Goal: Answer question/provide support

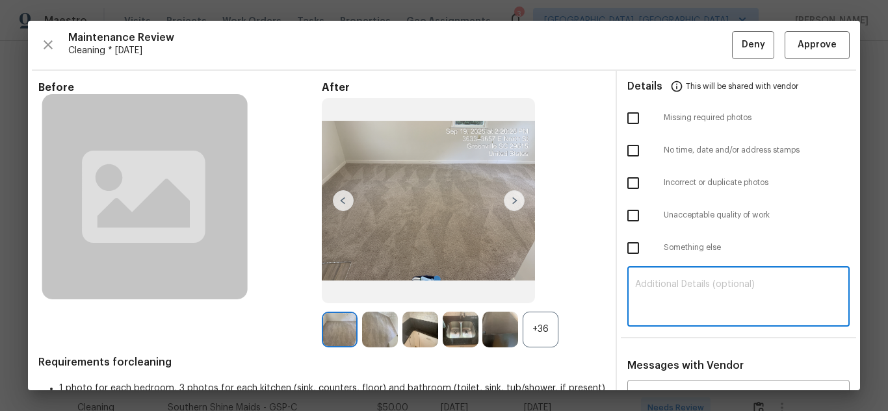
type textarea "v"
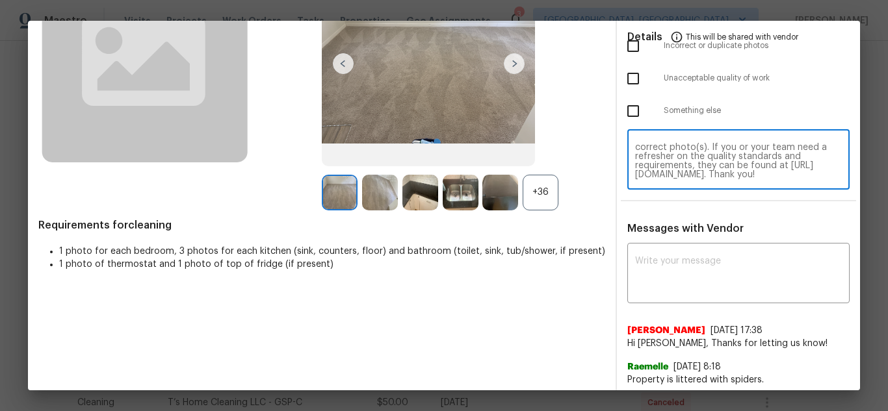
scroll to position [138, 0]
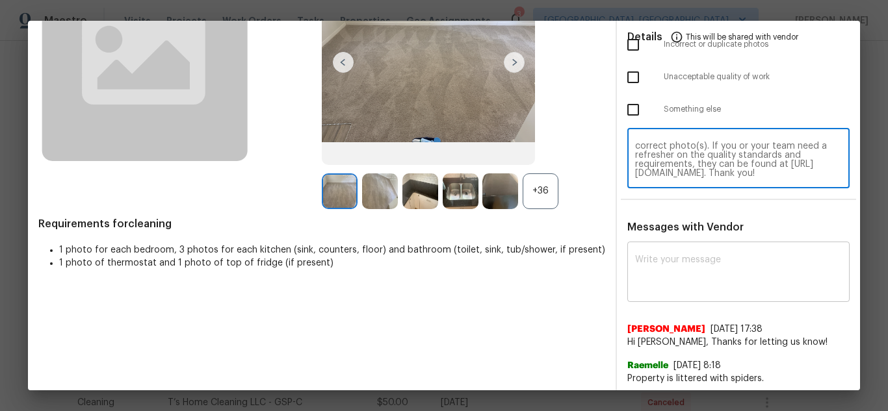
type textarea "Maintenance Audit Team: Hello! Unfortunately this Cleaning visit completed on […"
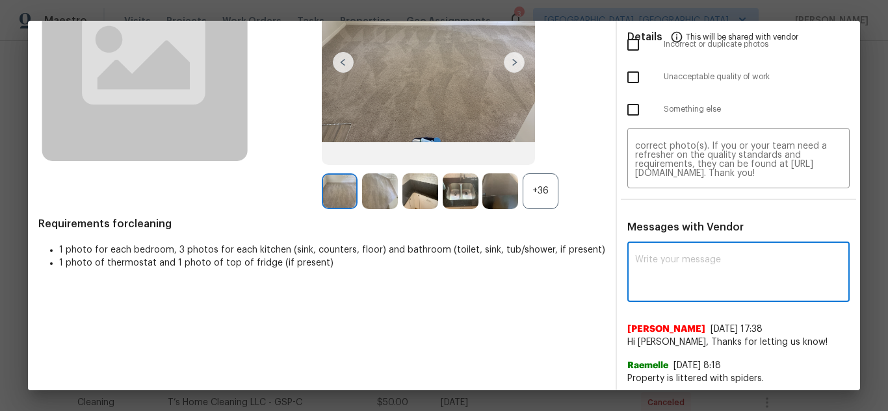
click at [657, 274] on textarea at bounding box center [738, 273] width 207 height 36
paste textarea "Maintenance Audit Team: Hello! Unfortunately this Cleaning visit completed on […"
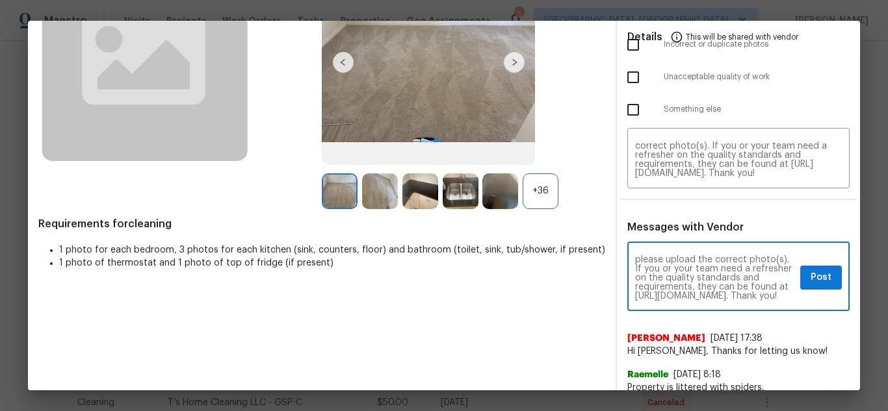
scroll to position [0, 0]
type textarea "Maintenance Audit Team: Hello! Unfortunately this Cleaning visit completed on […"
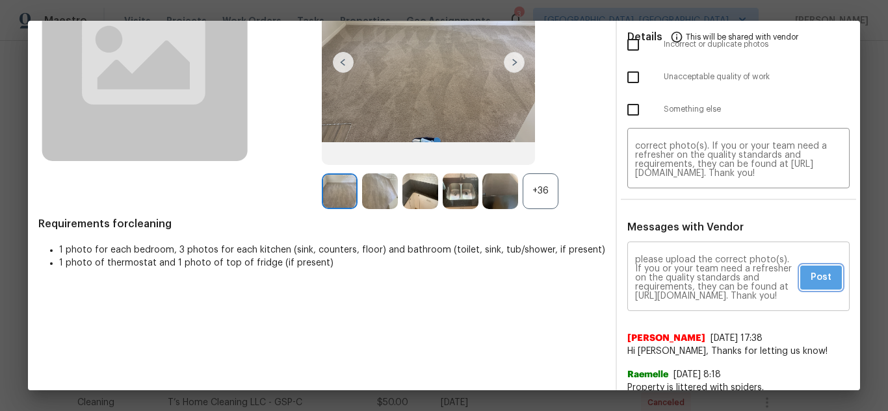
click at [815, 282] on span "Post" at bounding box center [820, 278] width 21 height 16
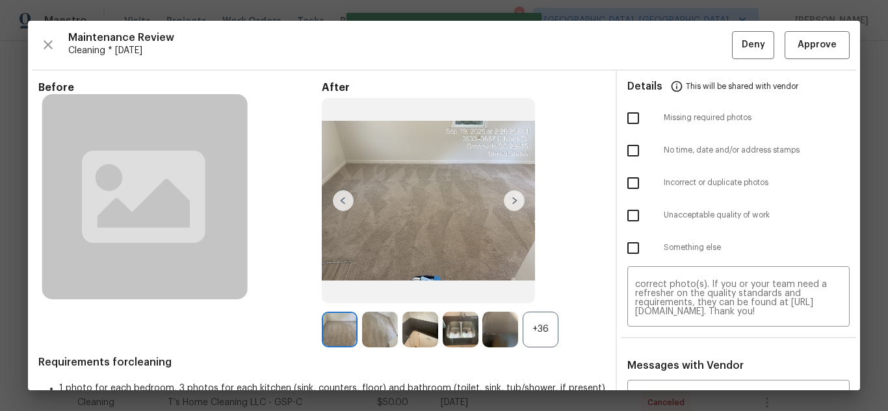
scroll to position [0, 0]
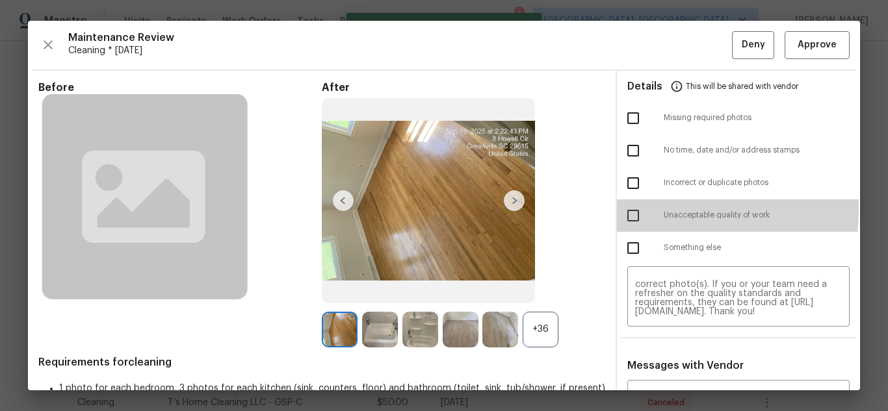
click at [622, 209] on input "checkbox" at bounding box center [632, 215] width 27 height 27
checkbox input "true"
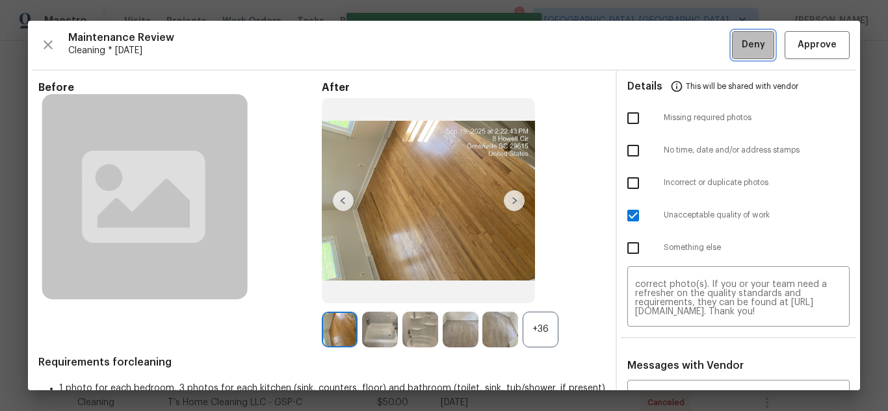
click at [732, 55] on button "Deny" at bounding box center [753, 45] width 42 height 28
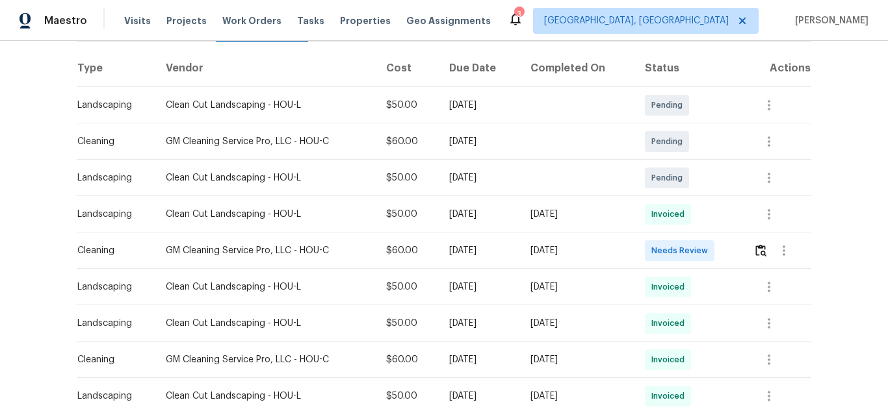
scroll to position [195, 0]
click at [756, 248] on img "button" at bounding box center [760, 249] width 11 height 12
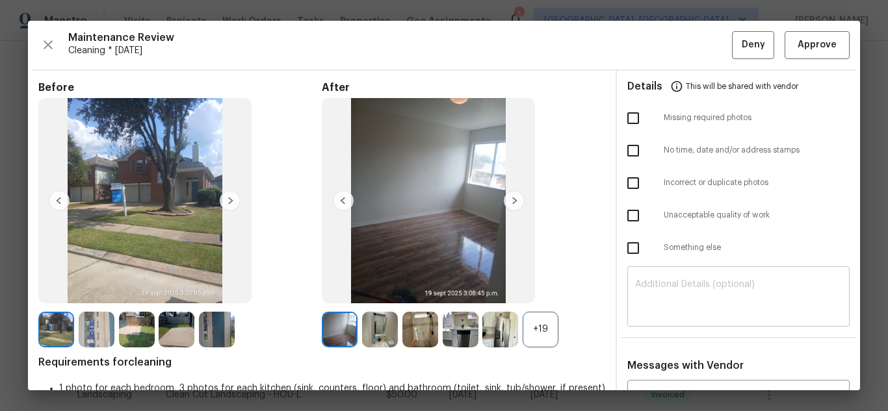
click at [682, 294] on textarea at bounding box center [738, 298] width 207 height 36
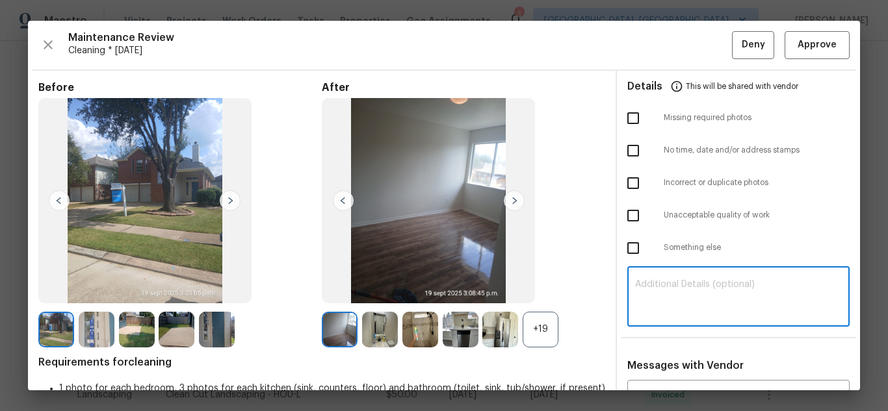
paste textarea "Maintenance Audit Team: Hello! Unfortunately, this Cleaning visit completed on …"
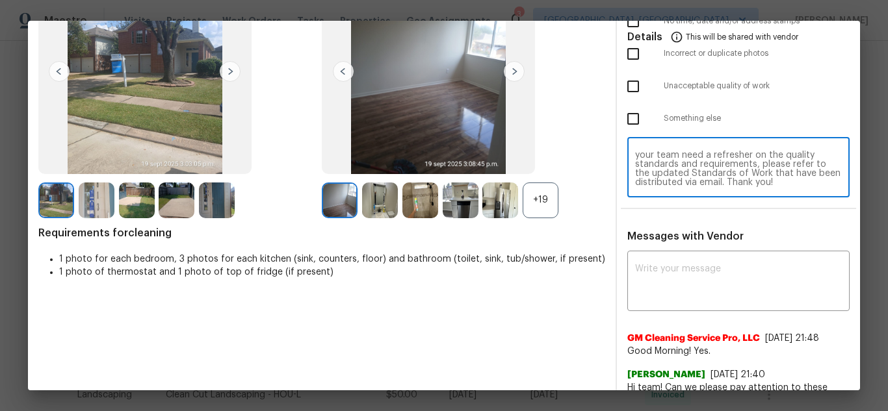
scroll to position [130, 0]
type textarea "Maintenance Audit Team: Hello! Unfortunately, this Cleaning visit completed on …"
click at [681, 290] on textarea at bounding box center [738, 282] width 207 height 36
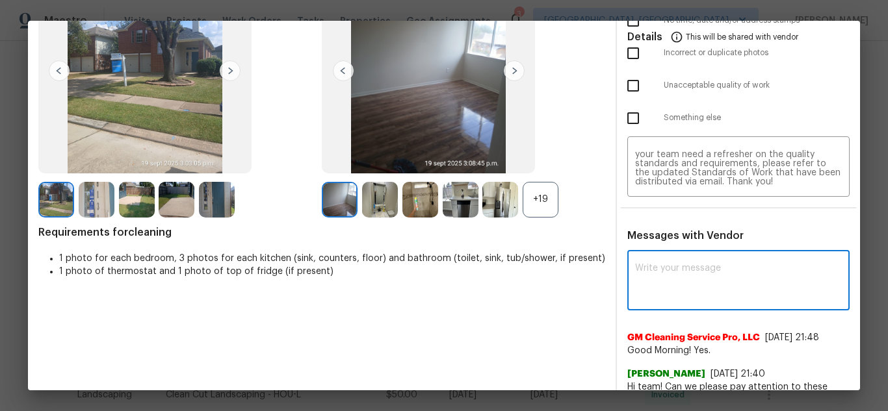
paste textarea "Maintenance Audit Team: Hello! Unfortunately, this Cleaning visit completed on …"
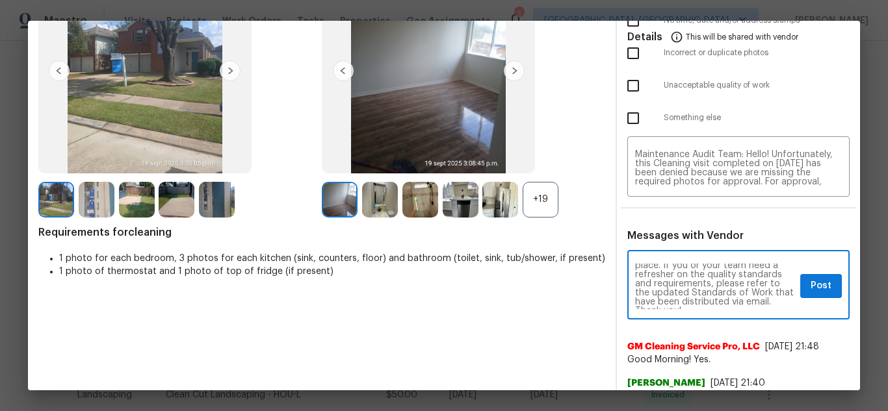
type textarea "Maintenance Audit Team: Hello! Unfortunately, this Cleaning visit completed on …"
click at [810, 290] on span "Post" at bounding box center [820, 286] width 21 height 16
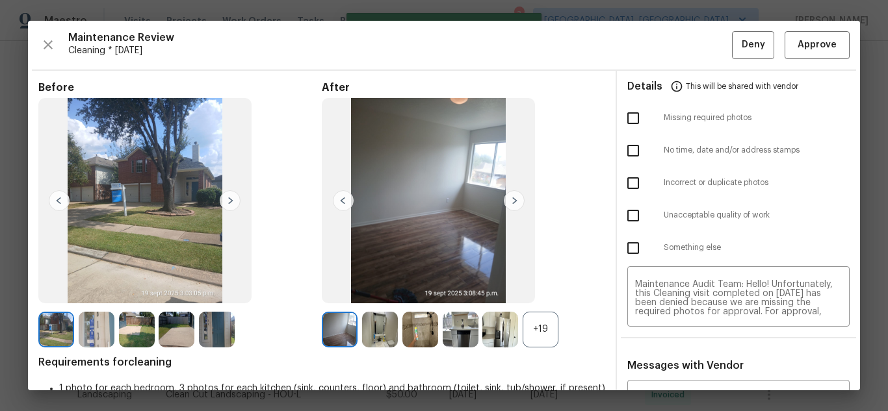
scroll to position [0, 0]
click at [630, 127] on input "checkbox" at bounding box center [632, 118] width 27 height 27
checkbox input "true"
click at [741, 47] on span "Deny" at bounding box center [752, 45] width 23 height 16
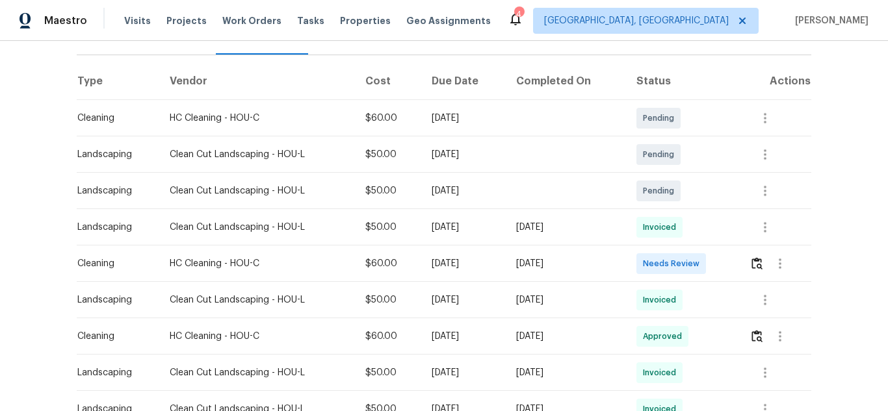
scroll to position [195, 0]
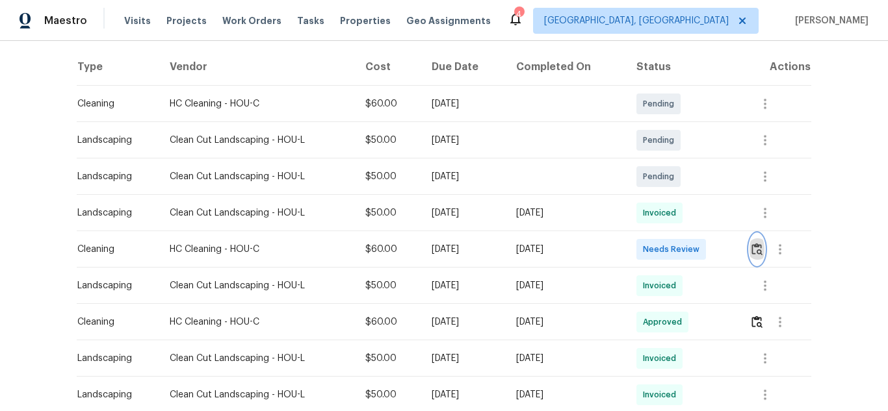
click at [752, 246] on img "button" at bounding box center [756, 249] width 11 height 12
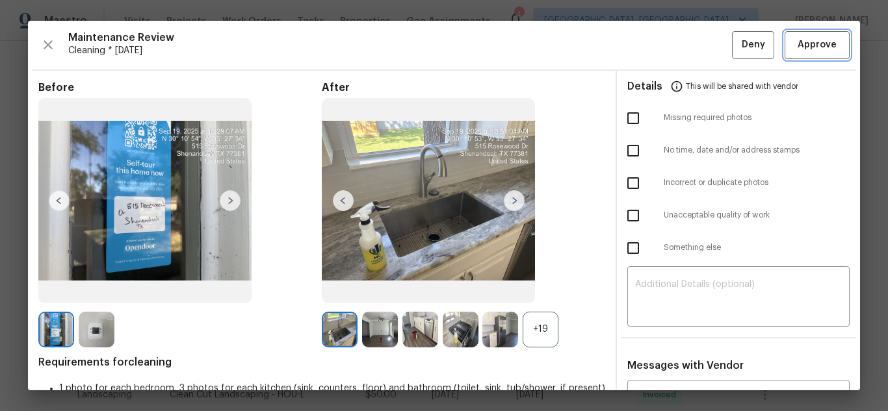
click at [795, 40] on span "Approve" at bounding box center [817, 45] width 44 height 16
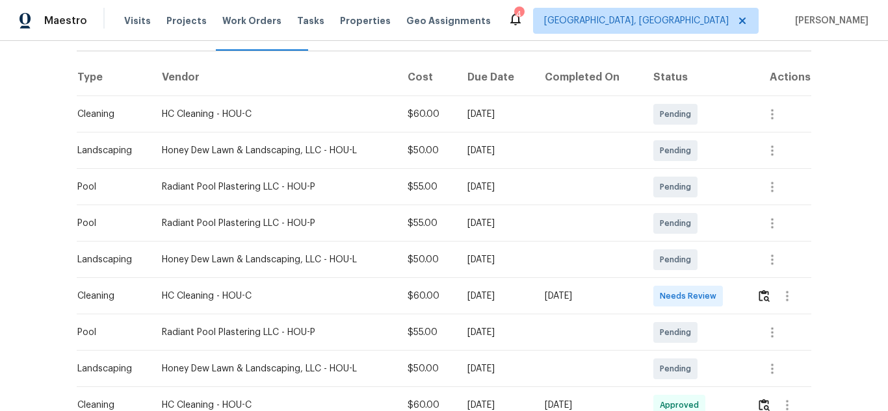
scroll to position [195, 0]
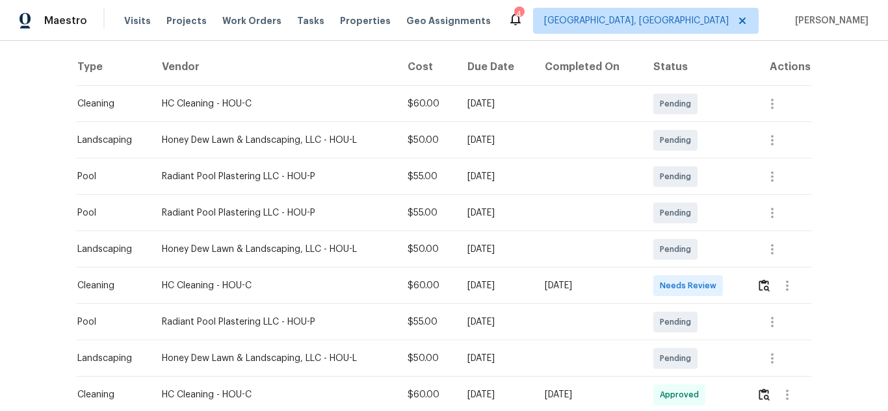
click at [753, 290] on td at bounding box center [778, 286] width 65 height 36
click at [756, 286] on button "button" at bounding box center [763, 285] width 15 height 31
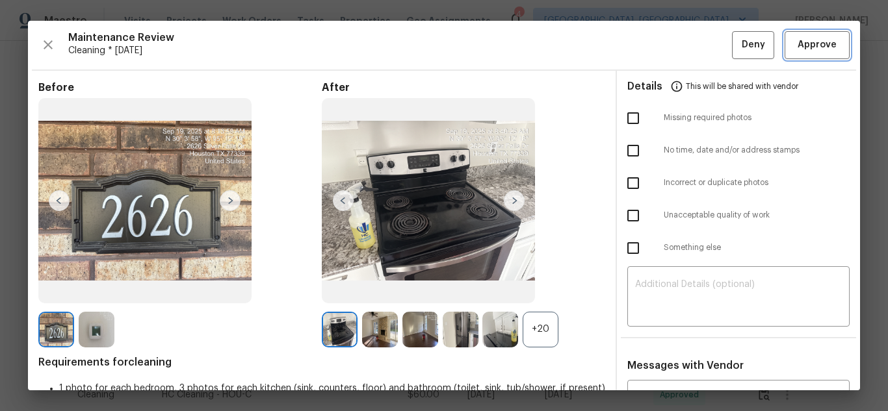
click at [813, 53] on span "Approve" at bounding box center [816, 45] width 39 height 16
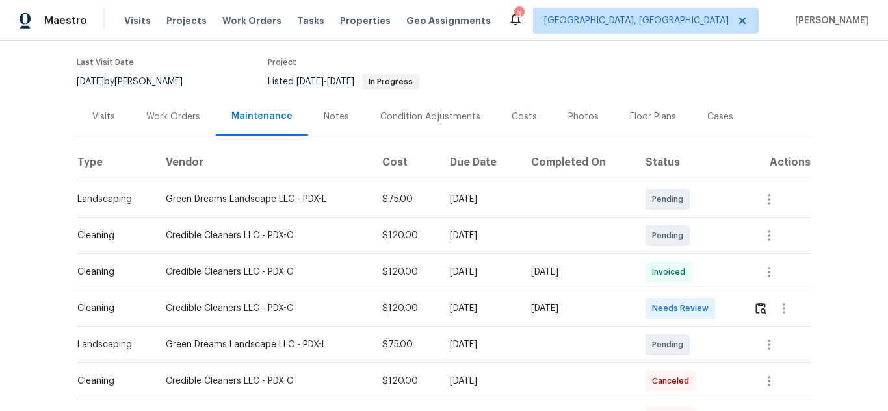
scroll to position [130, 0]
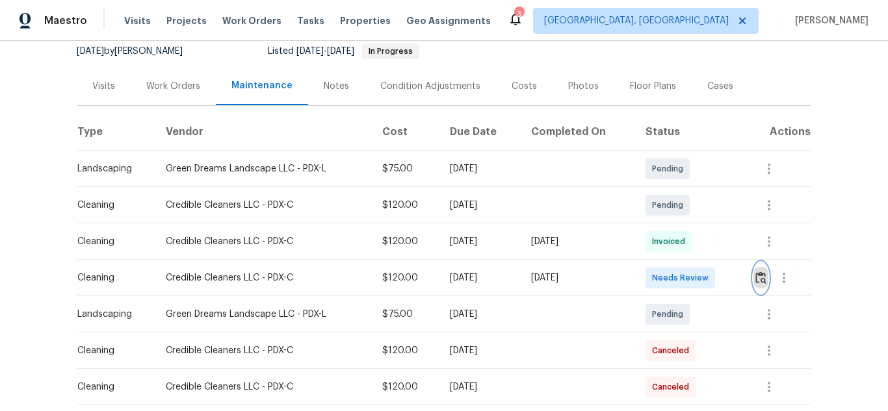
click at [757, 274] on img "button" at bounding box center [760, 278] width 11 height 12
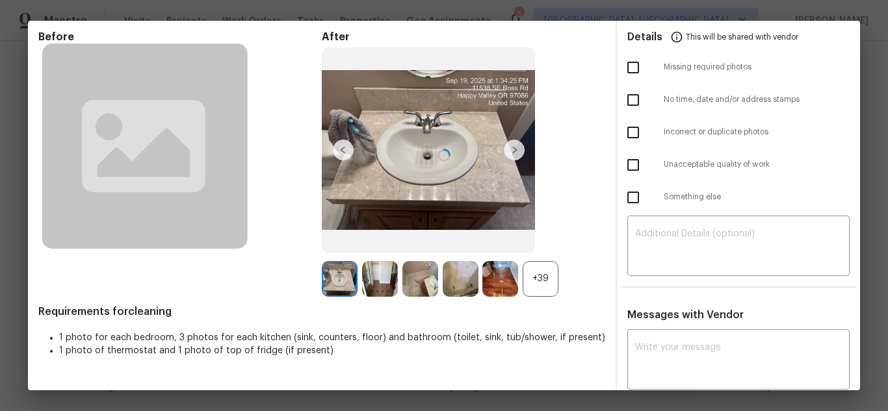
scroll to position [65, 0]
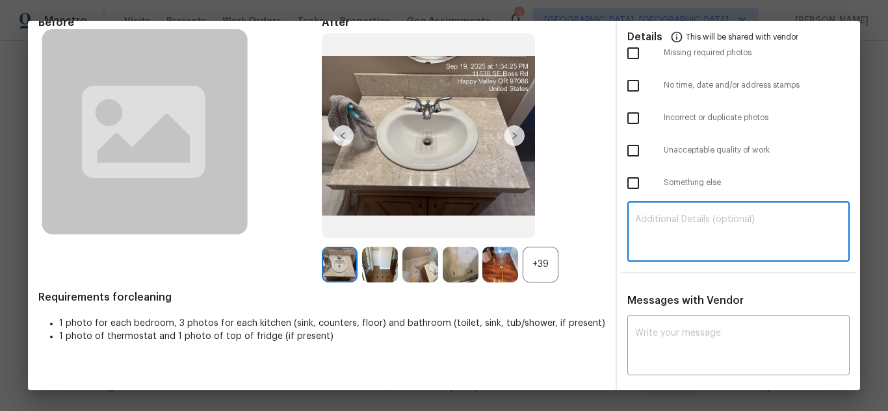
click at [690, 215] on textarea at bounding box center [738, 233] width 207 height 36
paste textarea "Maintenance Audit Team: Hello! Unfortunately this Cleaning visit completed on […"
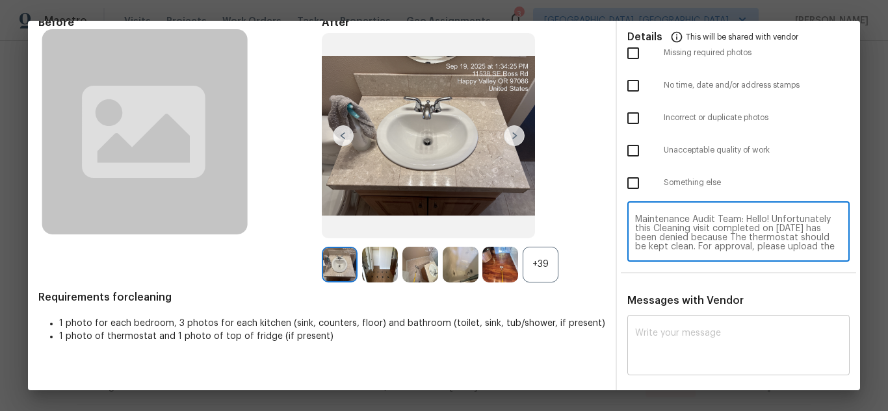
scroll to position [55, 0]
type textarea "Maintenance Audit Team: Hello! Unfortunately this Cleaning visit completed on […"
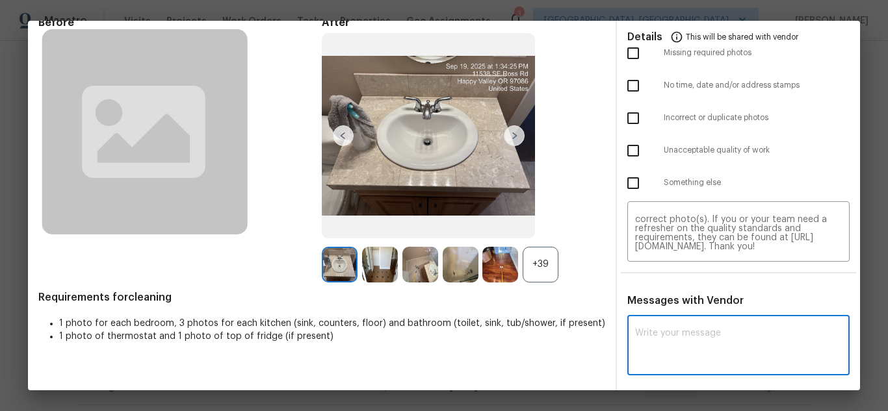
click at [684, 329] on textarea at bounding box center [738, 347] width 207 height 36
paste textarea "Maintenance Audit Team: Hello! Unfortunately this Cleaning visit completed on […"
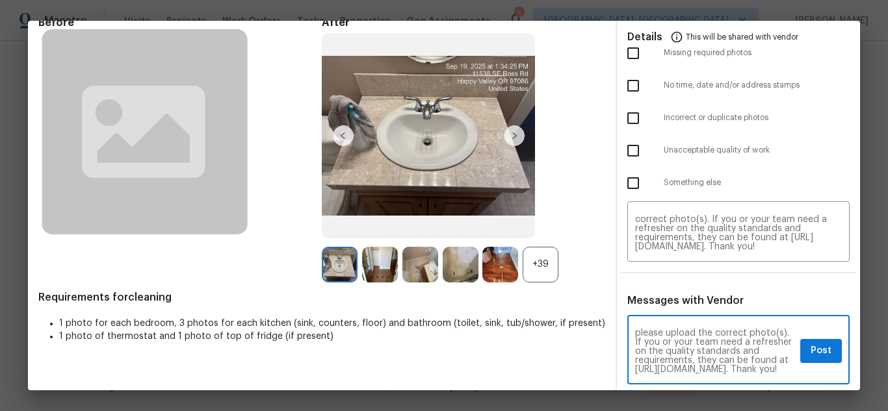
scroll to position [73, 0]
type textarea "Maintenance Audit Team: Hello! Unfortunately this Cleaning visit completed on […"
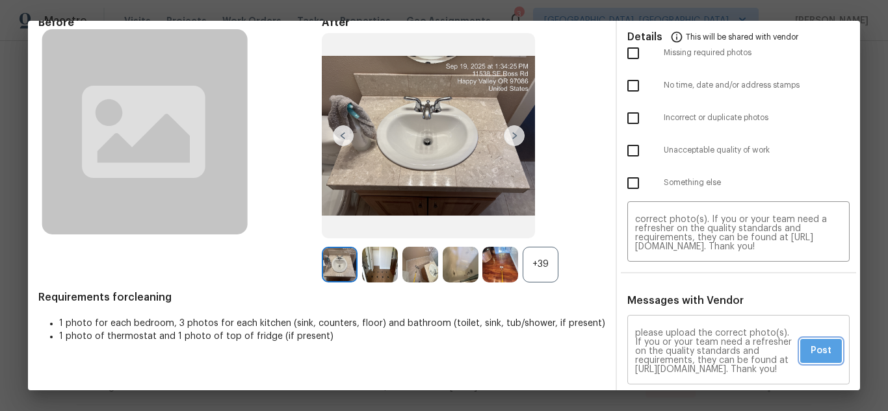
click at [812, 357] on span "Post" at bounding box center [820, 351] width 21 height 16
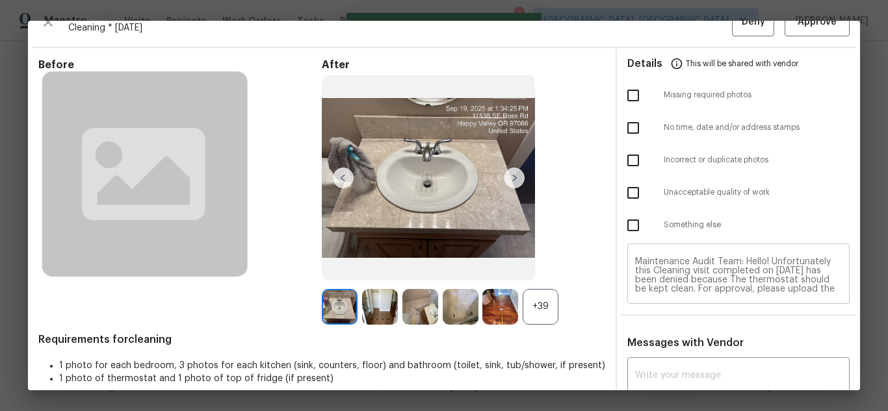
scroll to position [0, 0]
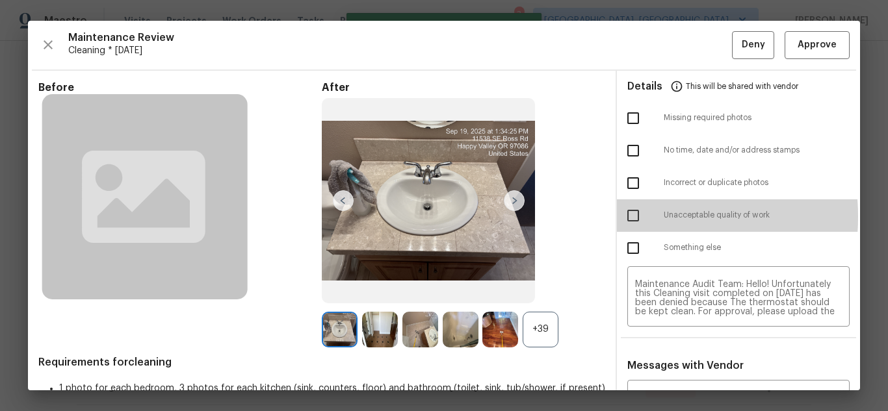
click at [623, 216] on input "checkbox" at bounding box center [632, 215] width 27 height 27
checkbox input "true"
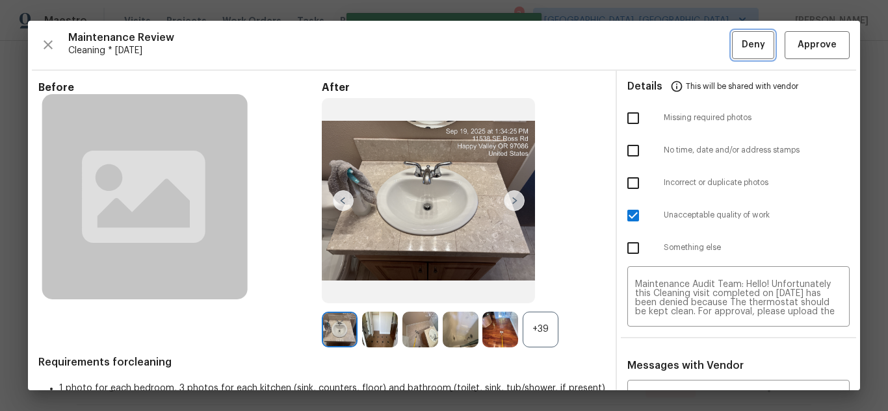
click at [732, 42] on button "Deny" at bounding box center [753, 45] width 42 height 28
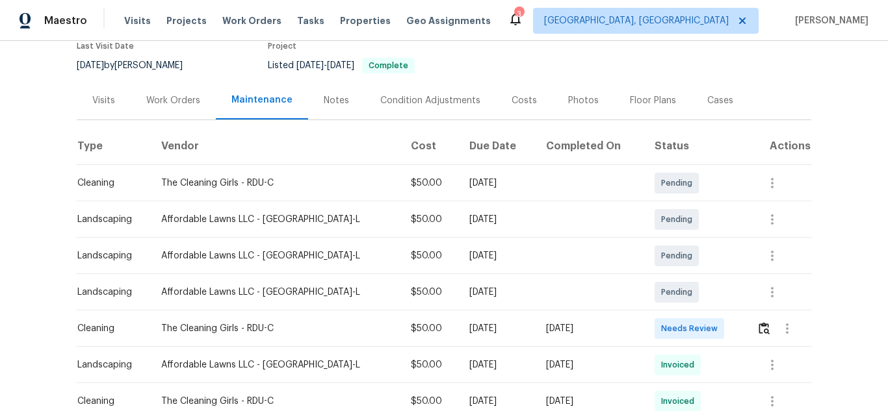
scroll to position [195, 0]
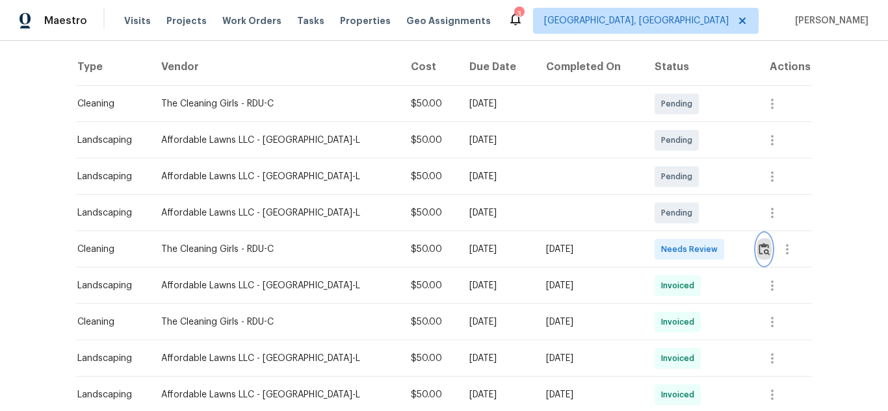
click at [758, 254] on img "button" at bounding box center [763, 249] width 11 height 12
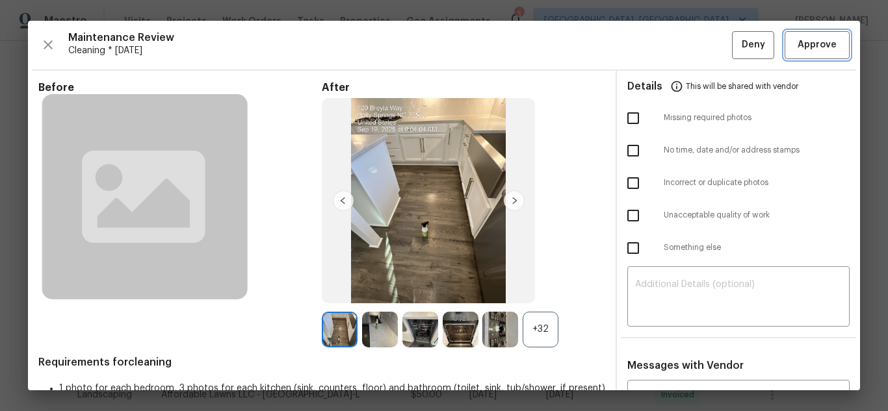
click at [832, 52] on button "Approve" at bounding box center [816, 45] width 65 height 28
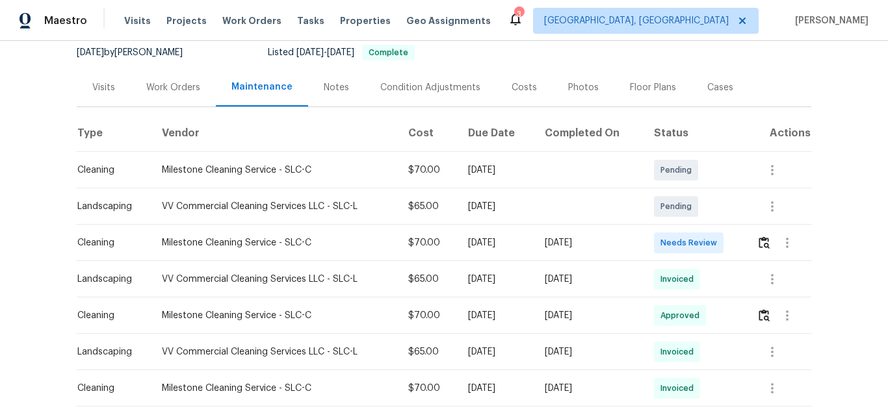
scroll to position [130, 0]
click at [759, 240] on img "button" at bounding box center [763, 241] width 11 height 12
click at [763, 233] on button "button" at bounding box center [763, 241] width 15 height 31
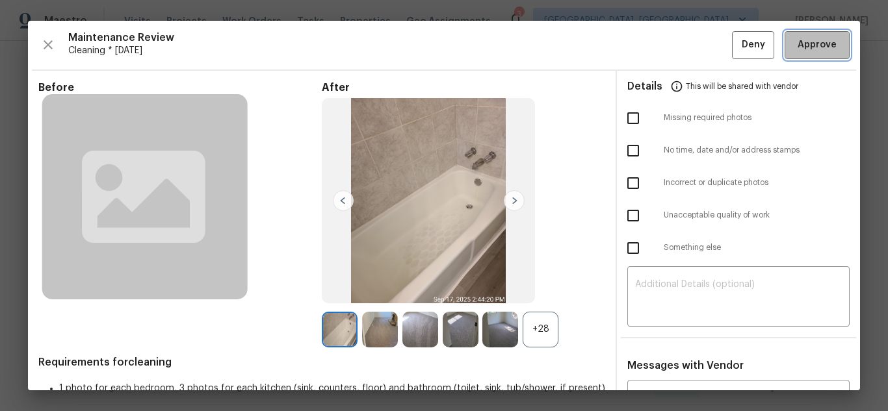
click at [808, 58] on button "Approve" at bounding box center [816, 45] width 65 height 28
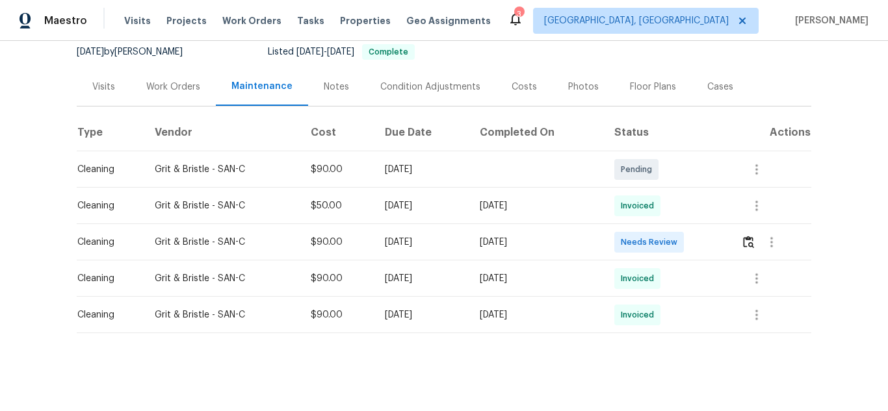
scroll to position [139, 0]
click at [745, 237] on img "button" at bounding box center [748, 242] width 11 height 12
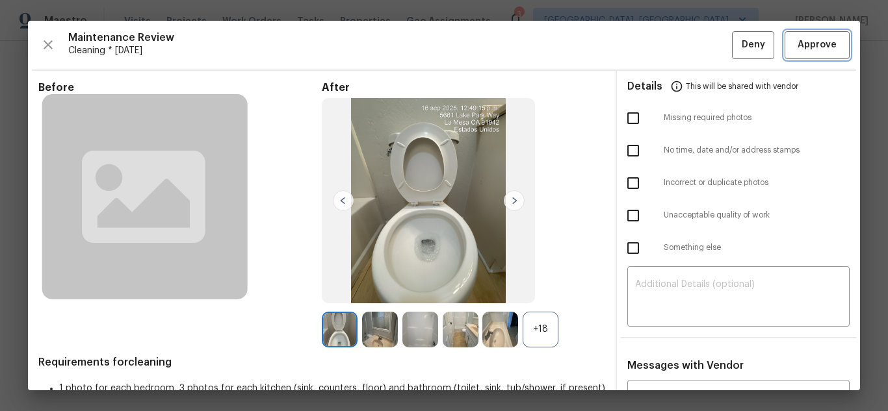
click at [811, 39] on span "Approve" at bounding box center [816, 45] width 39 height 16
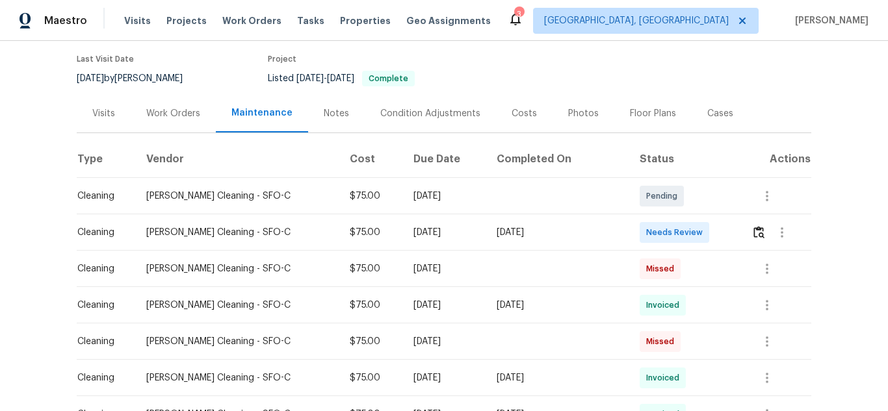
scroll to position [130, 0]
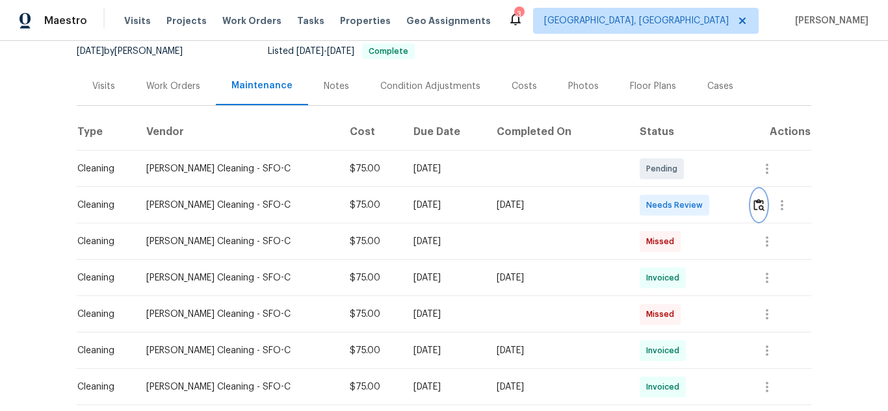
click at [753, 205] on img "button" at bounding box center [758, 205] width 11 height 12
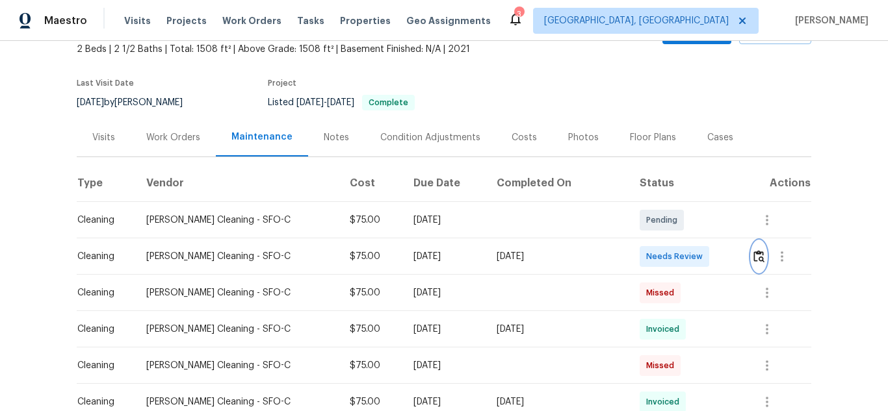
scroll to position [0, 0]
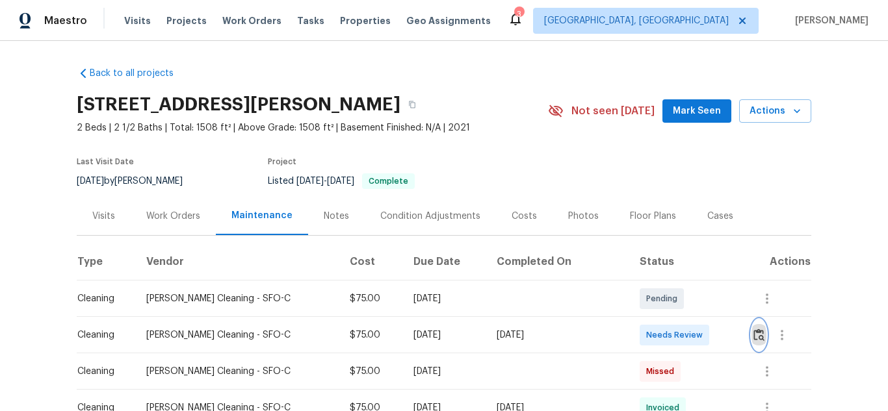
click at [753, 336] on img "button" at bounding box center [758, 335] width 11 height 12
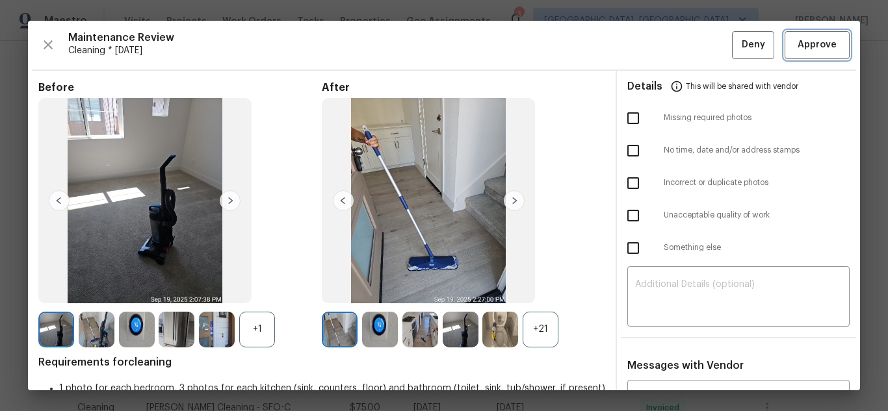
click at [797, 44] on span "Approve" at bounding box center [816, 45] width 39 height 16
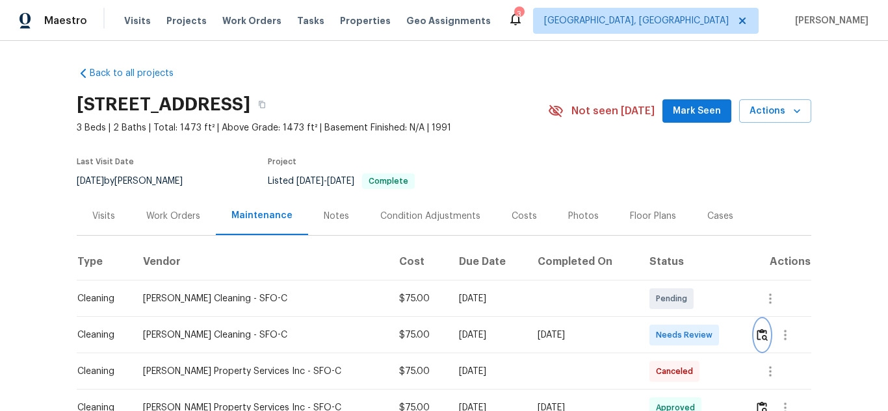
click at [757, 337] on img "button" at bounding box center [761, 335] width 11 height 12
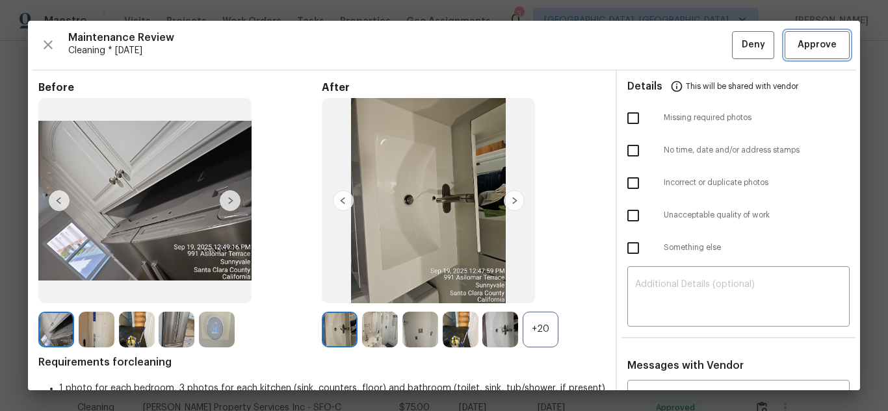
click at [784, 45] on button "Approve" at bounding box center [816, 45] width 65 height 28
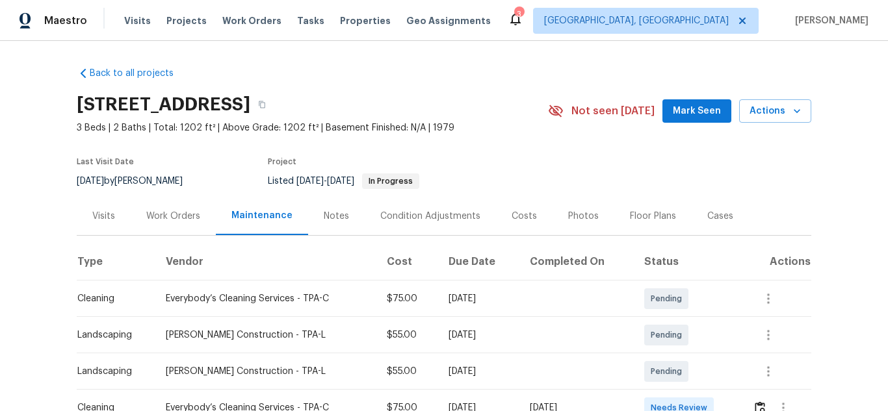
scroll to position [195, 0]
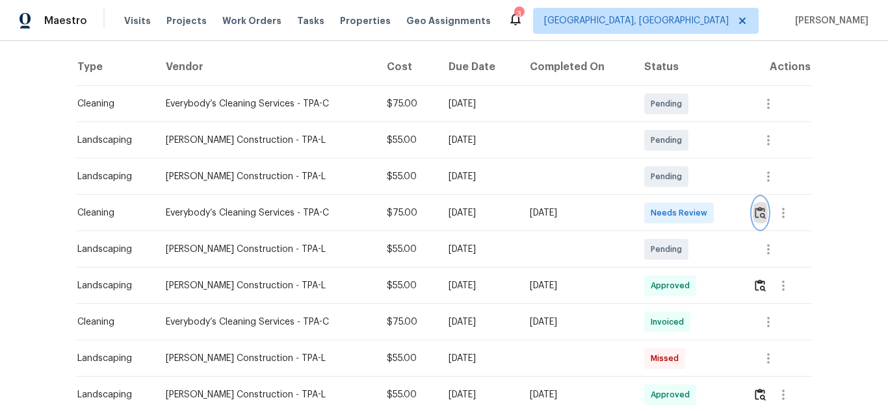
click at [756, 214] on img "button" at bounding box center [759, 213] width 11 height 12
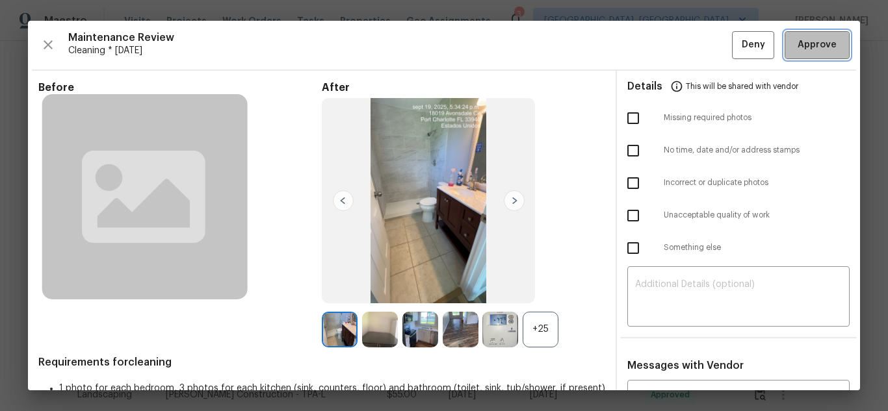
click at [797, 52] on span "Approve" at bounding box center [816, 45] width 39 height 16
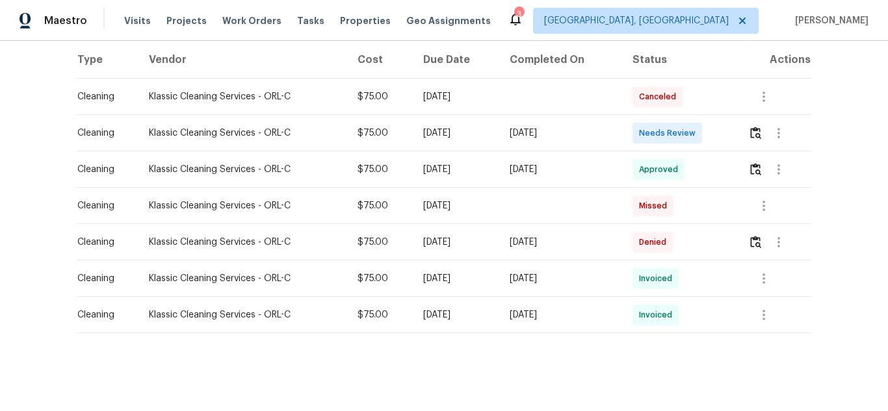
scroll to position [212, 0]
click at [754, 129] on img "button" at bounding box center [755, 133] width 11 height 12
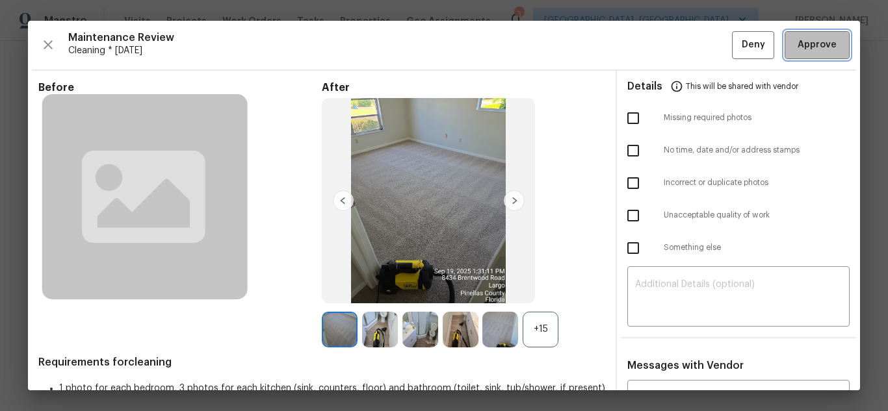
click at [797, 52] on span "Approve" at bounding box center [816, 45] width 39 height 16
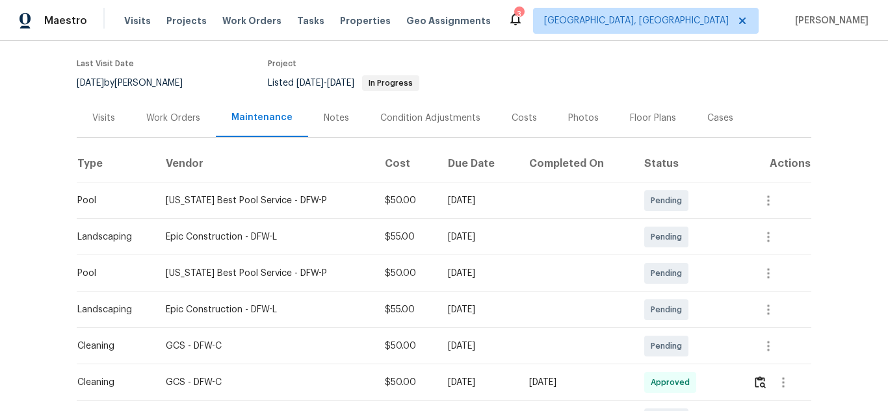
scroll to position [260, 0]
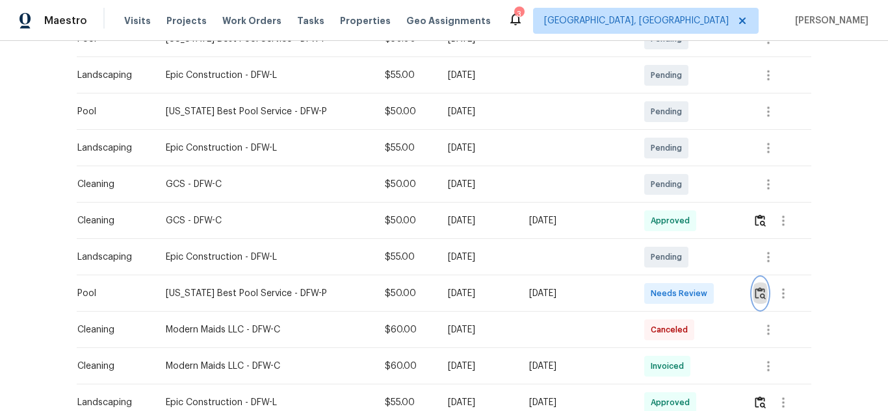
click at [756, 297] on img "button" at bounding box center [759, 293] width 11 height 12
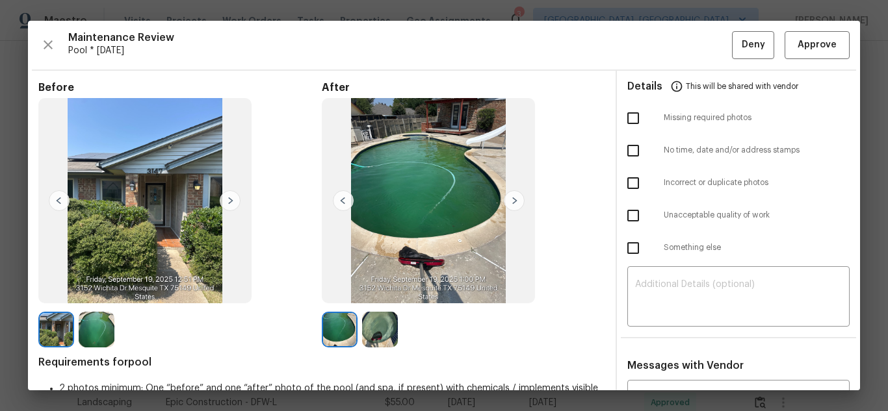
click at [513, 197] on img at bounding box center [514, 200] width 21 height 21
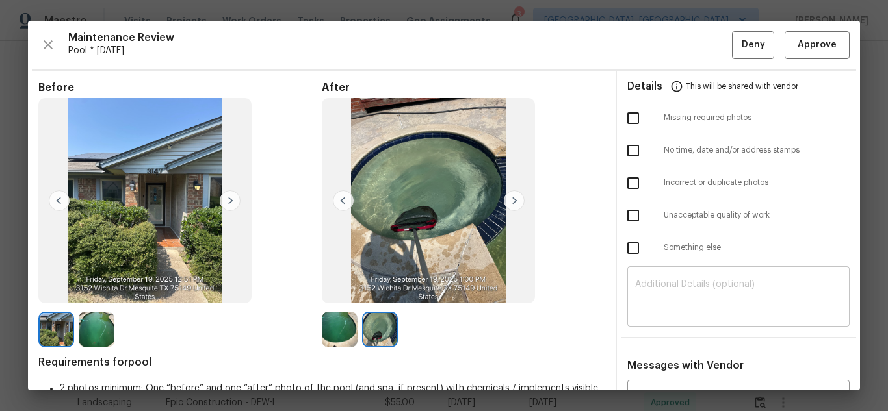
click at [669, 309] on textarea at bounding box center [738, 298] width 207 height 36
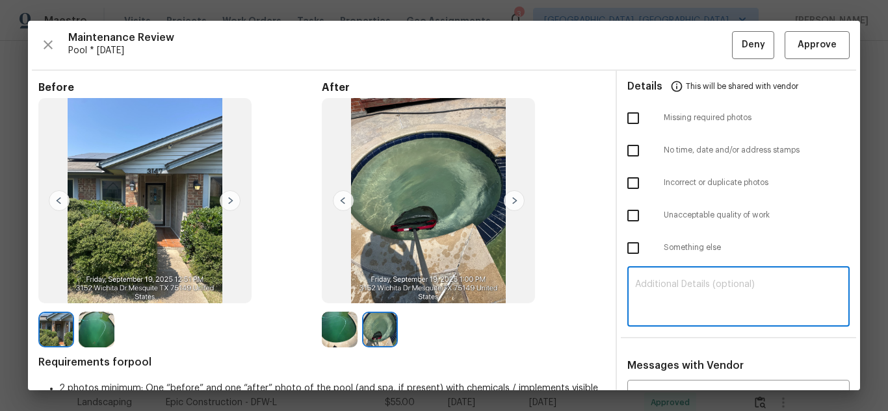
paste textarea "Maintenance Audit Team: Hello! Unfortunately, this Pool visit completed on [DAT…"
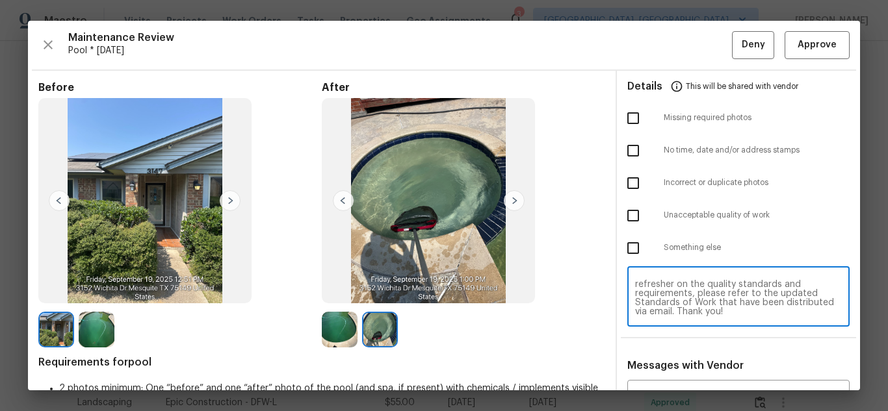
scroll to position [195, 0]
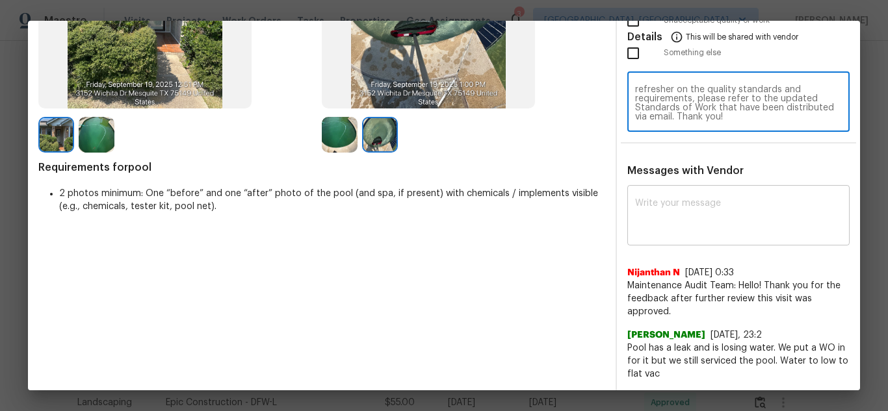
type textarea "Maintenance Audit Team: Hello! Unfortunately, this Pool visit completed on 09/1…"
click at [706, 215] on textarea at bounding box center [738, 217] width 207 height 36
paste textarea "Maintenance Audit Team: Hello! Unfortunately, this Pool visit completed on 09/1…"
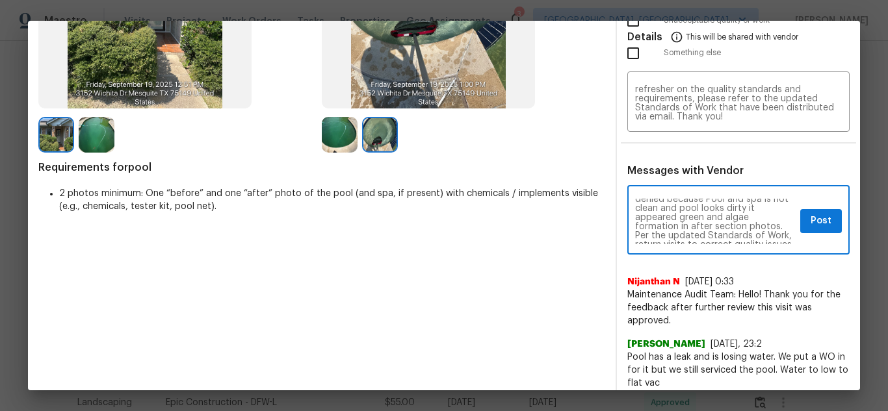
scroll to position [0, 0]
type textarea "Maintenance Audit Team: Hello! Unfortunately, this Pool visit completed on 09/1…"
click at [804, 233] on div "Maintenance Audit Team: Hello! Unfortunately, this Pool visit completed on 09/1…" at bounding box center [738, 221] width 222 height 66
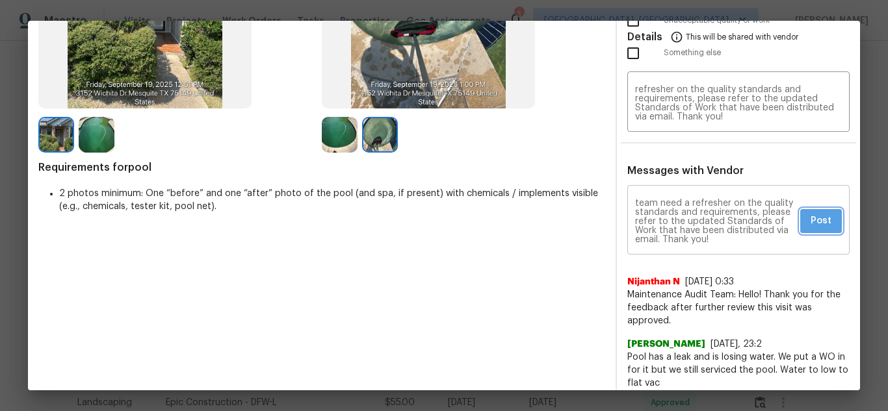
click at [813, 224] on span "Post" at bounding box center [820, 221] width 21 height 16
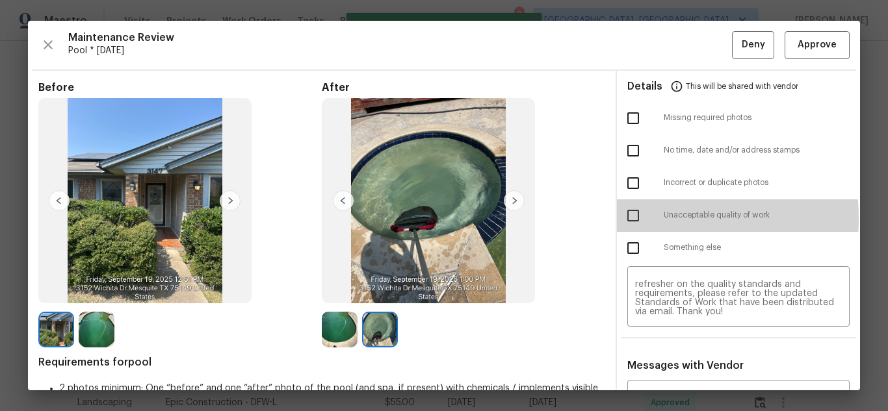
click at [621, 218] on input "checkbox" at bounding box center [632, 215] width 27 height 27
checkbox input "true"
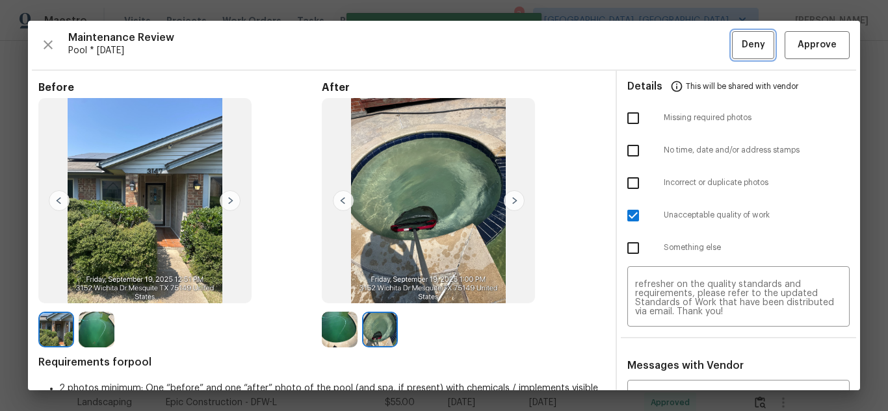
click at [743, 50] on span "Deny" at bounding box center [752, 45] width 23 height 16
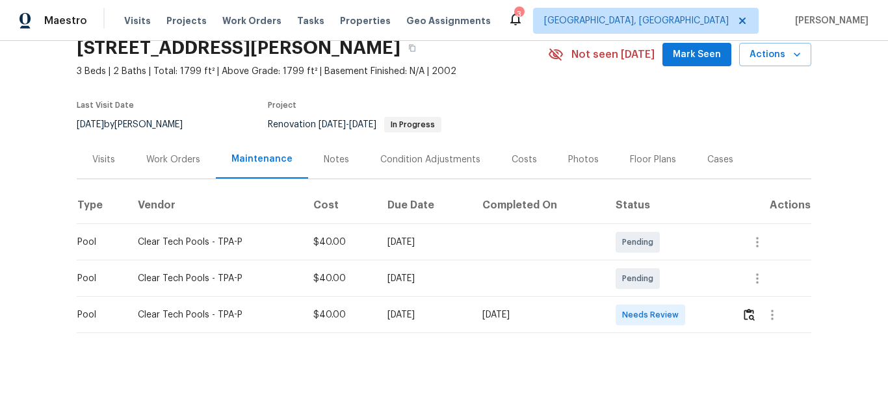
scroll to position [66, 0]
click at [743, 309] on img "button" at bounding box center [748, 315] width 11 height 12
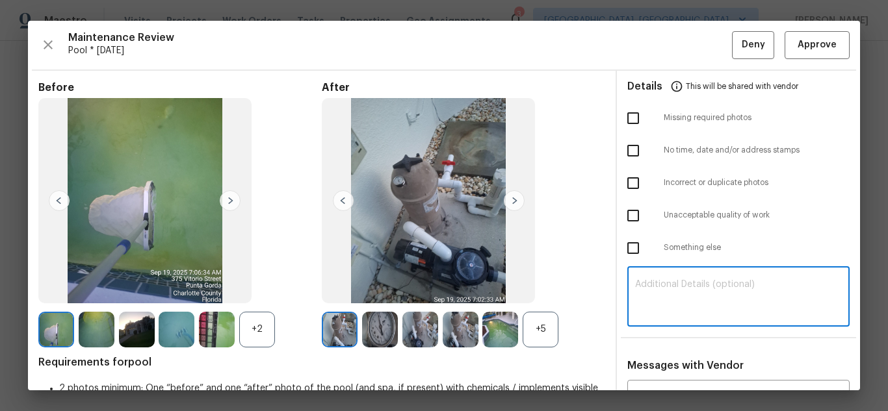
click at [653, 288] on textarea at bounding box center [738, 298] width 207 height 36
paste textarea "Maintenance Audit Team: Hello! Unfortunately, this Pool visit completed on [DAT…"
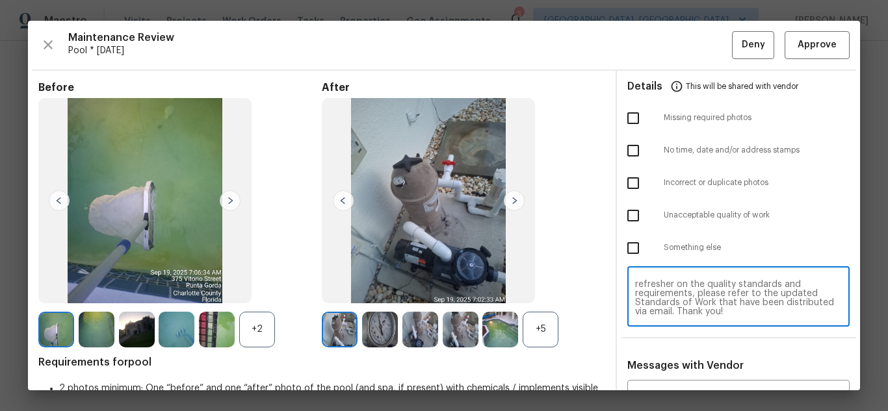
scroll to position [89, 0]
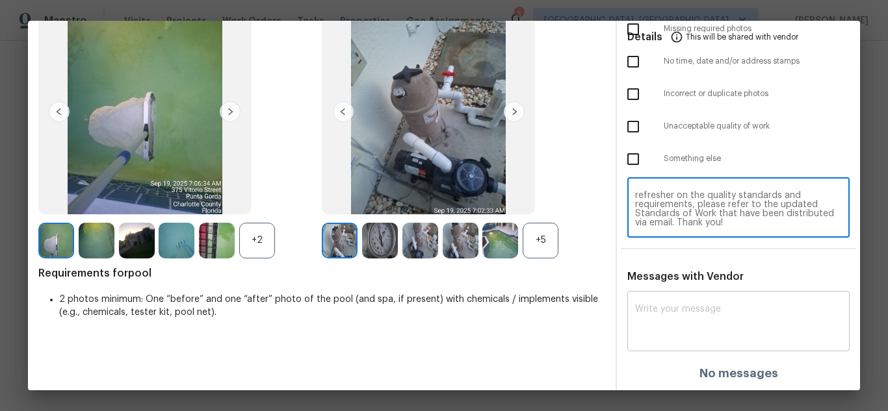
type textarea "Maintenance Audit Team: Hello! Unfortunately, this Pool visit completed on [DAT…"
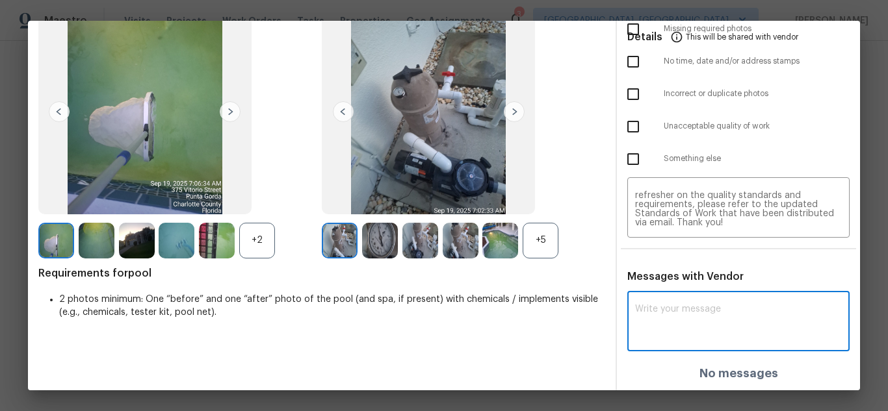
click at [698, 305] on textarea at bounding box center [738, 323] width 207 height 36
paste textarea "Maintenance Audit Team: Hello! Unfortunately, this Pool visit completed on [DAT…"
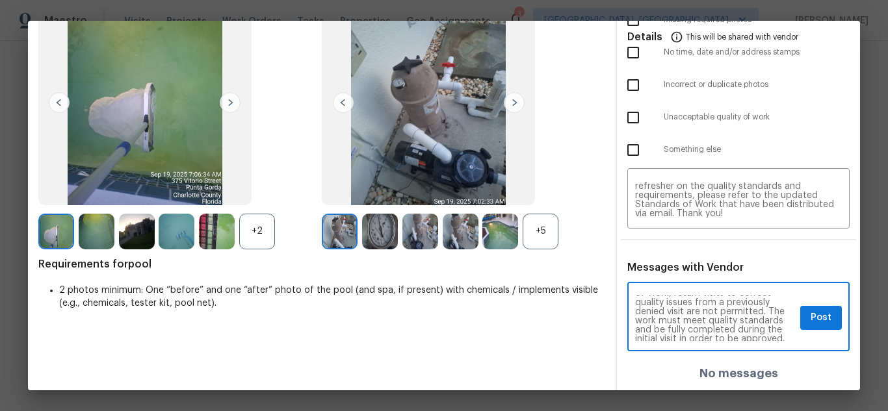
scroll to position [78, 0]
type textarea "Maintenance Audit Team: Hello! Unfortunately, this Pool visit completed on [DAT…"
click at [800, 318] on button "Post" at bounding box center [821, 318] width 42 height 24
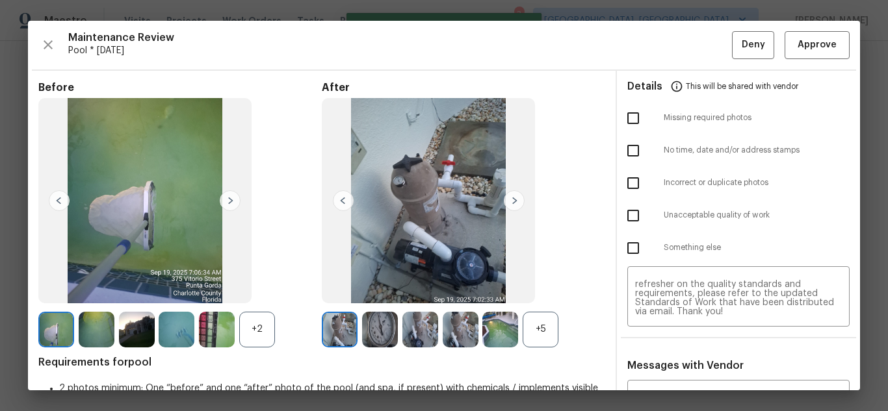
scroll to position [0, 0]
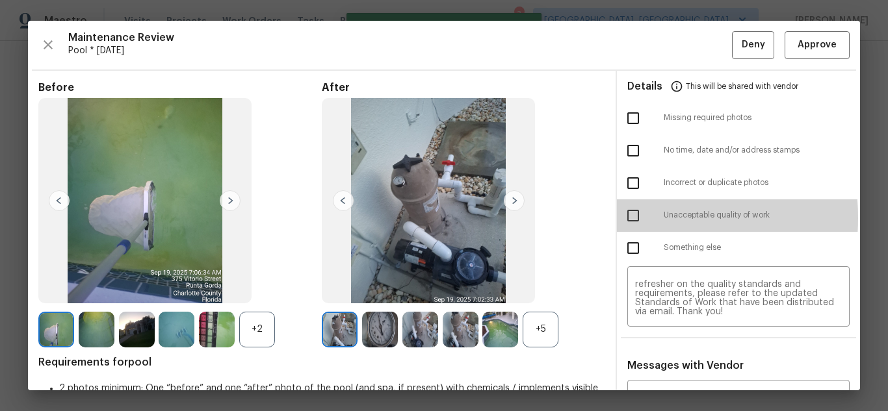
click at [622, 218] on input "checkbox" at bounding box center [632, 215] width 27 height 27
checkbox input "true"
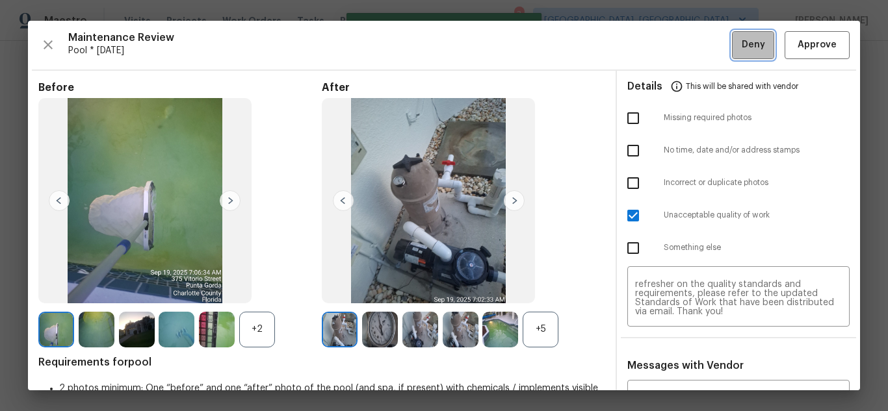
click at [741, 44] on span "Deny" at bounding box center [752, 45] width 23 height 16
